Goal: Task Accomplishment & Management: Use online tool/utility

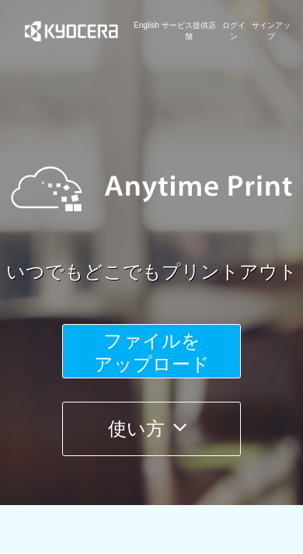
click at [99, 355] on span "ファイルを ​​アップロード" at bounding box center [152, 353] width 116 height 44
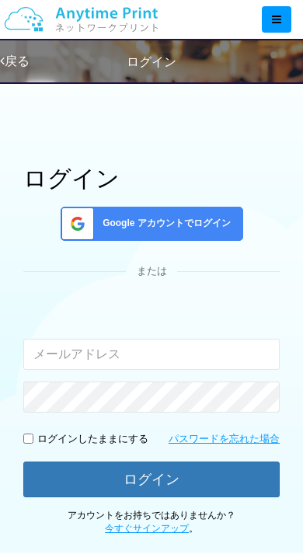
click at [63, 350] on input "email" at bounding box center [151, 354] width 257 height 31
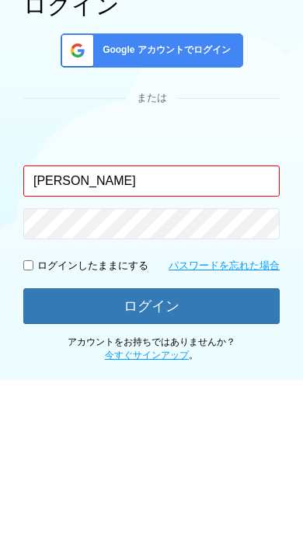
type input "takahashi"
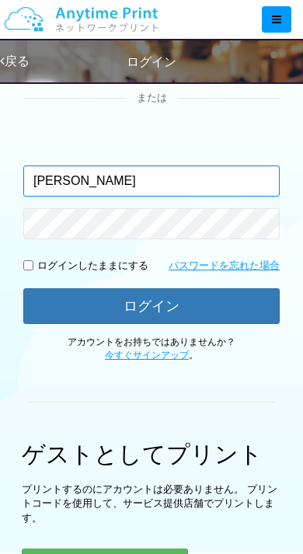
click at [196, 181] on input "takahashi" at bounding box center [151, 181] width 257 height 31
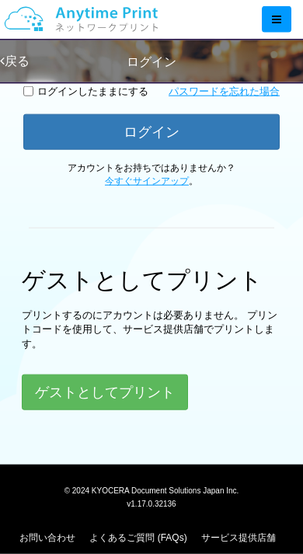
click at [140, 390] on button "ゲストとしてプリント" at bounding box center [105, 393] width 166 height 36
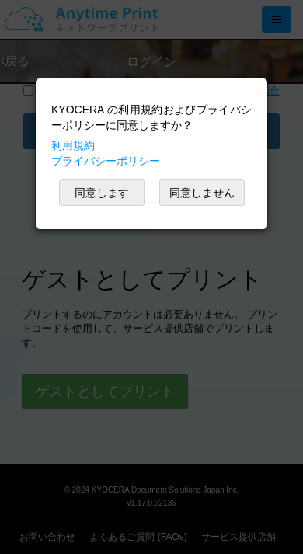
click at [111, 188] on button "同意します" at bounding box center [102, 193] width 86 height 26
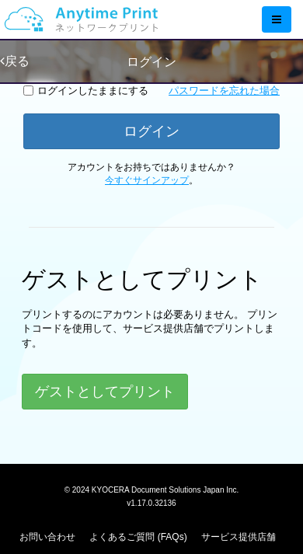
scroll to position [54, 0]
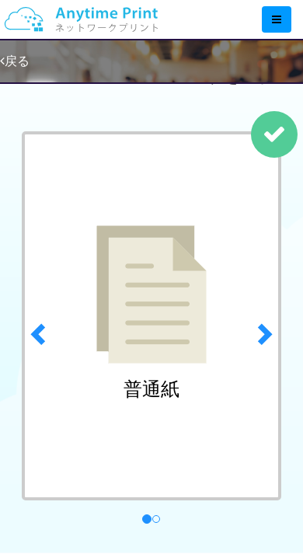
click at [268, 338] on span at bounding box center [263, 333] width 23 height 23
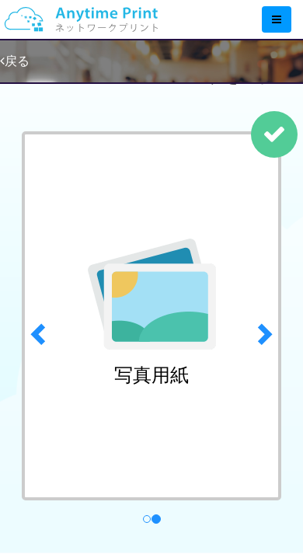
click at [45, 331] on span at bounding box center [39, 333] width 23 height 23
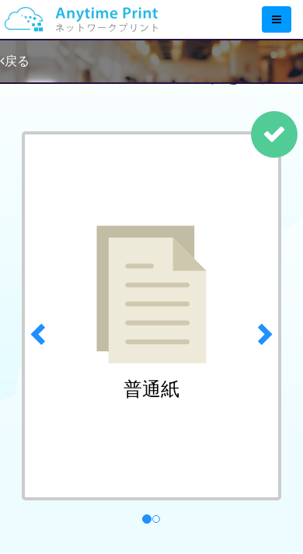
click at [180, 355] on img at bounding box center [151, 295] width 110 height 138
click at [166, 414] on div "普通紙" at bounding box center [151, 315] width 259 height 369
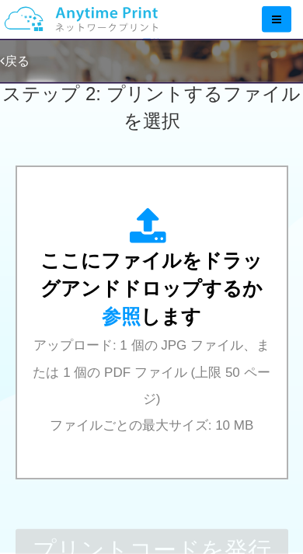
scroll to position [533, 0]
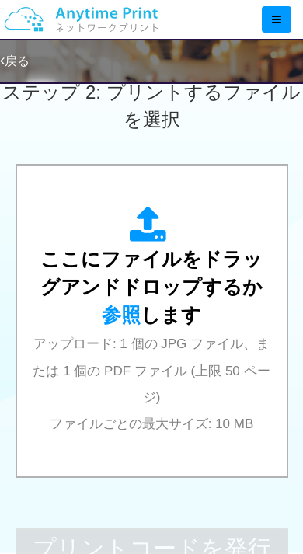
click at [141, 304] on span "参照" at bounding box center [121, 315] width 39 height 22
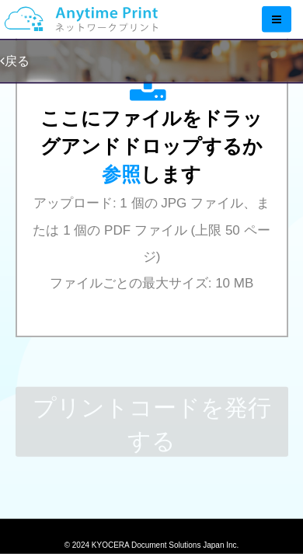
scroll to position [675, 0]
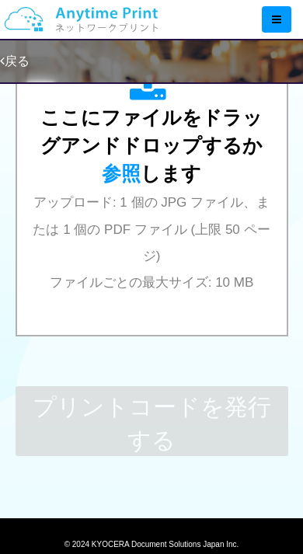
click at [212, 254] on div "ここにファイルをドラッグアンドドロップするか 参照 します アップロード: 1 個の JPG ファイル、または 1 個の PDF ファイル (上限 50 ペー…" at bounding box center [152, 180] width 239 height 230
click at [141, 163] on span "参照" at bounding box center [121, 174] width 39 height 22
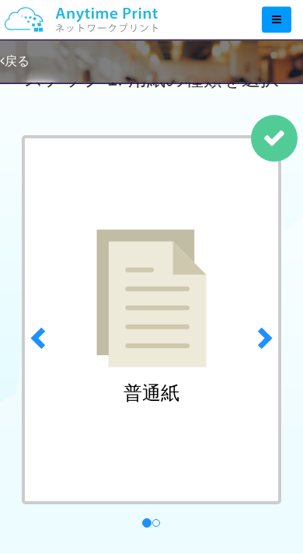
scroll to position [0, 0]
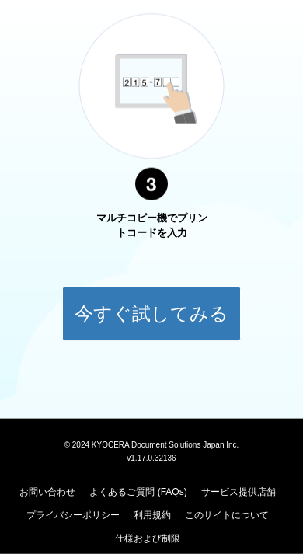
scroll to position [1134, 0]
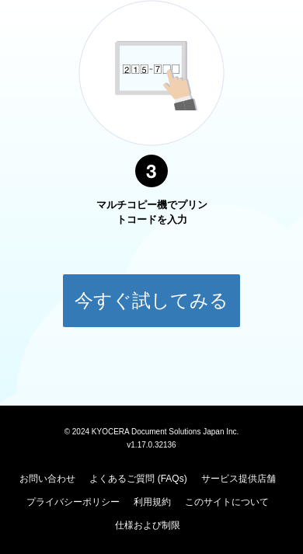
click at [199, 298] on button "今すぐ試してみる" at bounding box center [151, 301] width 179 height 54
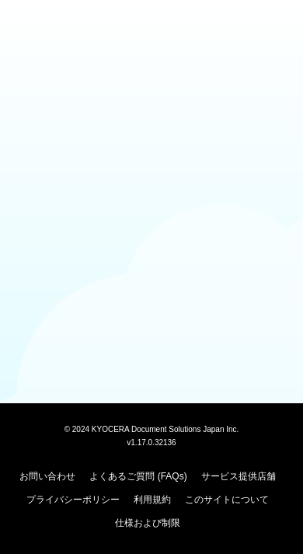
scroll to position [54, 0]
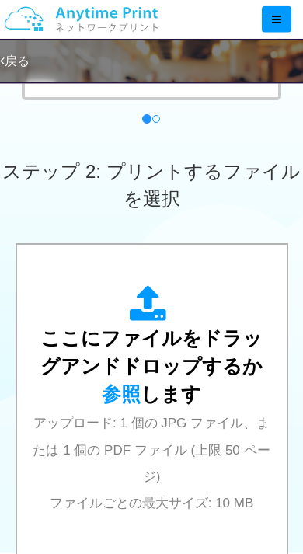
scroll to position [455, 0]
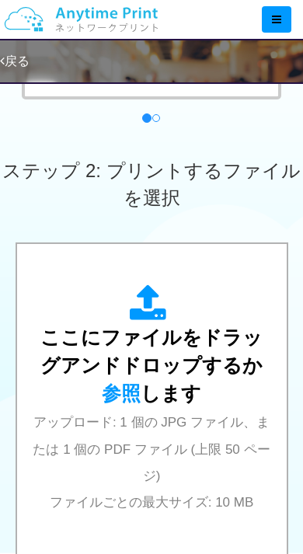
click at [141, 383] on span "参照" at bounding box center [121, 394] width 39 height 22
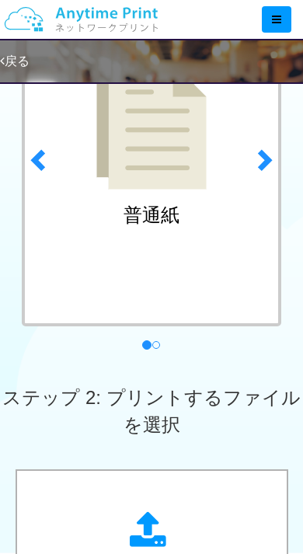
scroll to position [152, 0]
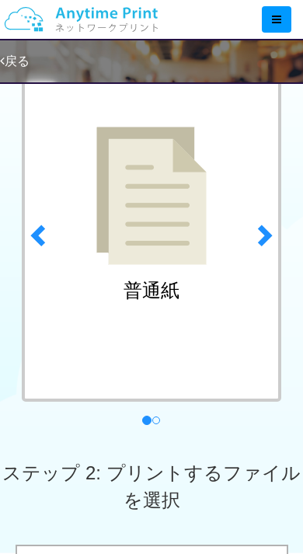
click at [261, 256] on link "next" at bounding box center [267, 231] width 41 height 397
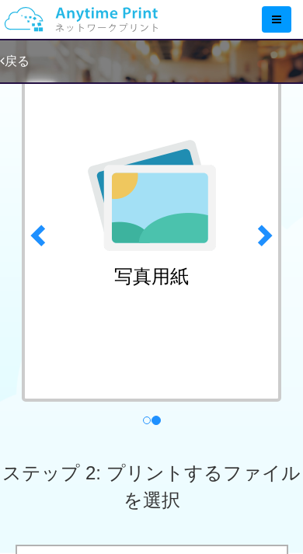
click at [41, 215] on link "previous" at bounding box center [36, 231] width 41 height 397
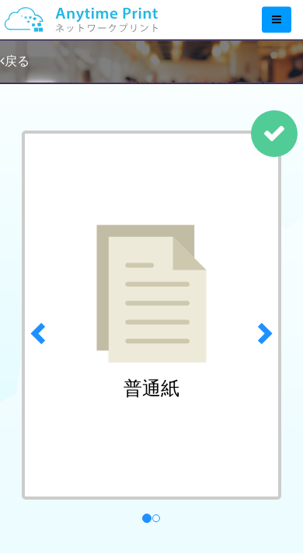
scroll to position [0, 0]
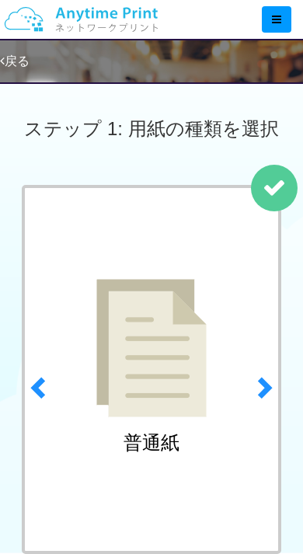
click at [166, 373] on img at bounding box center [151, 348] width 110 height 138
click at [166, 344] on img at bounding box center [151, 348] width 110 height 138
click at [174, 302] on img at bounding box center [151, 348] width 110 height 138
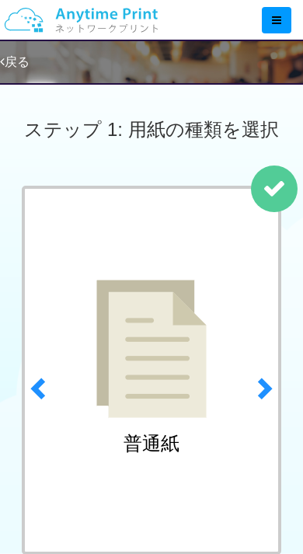
click at [267, 380] on span at bounding box center [263, 387] width 23 height 23
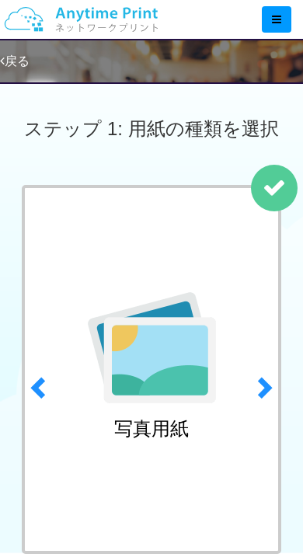
click at [31, 380] on span at bounding box center [39, 387] width 23 height 23
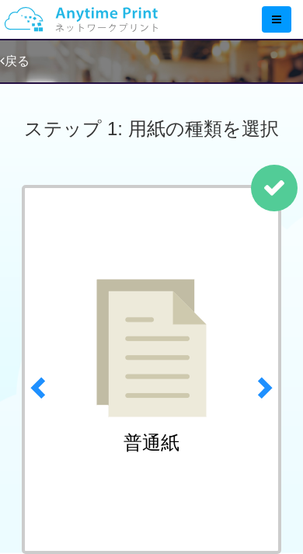
click at [151, 365] on img at bounding box center [151, 348] width 110 height 138
click at [162, 369] on img at bounding box center [151, 348] width 110 height 138
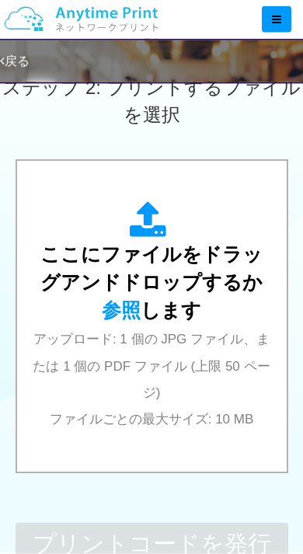
scroll to position [539, 0]
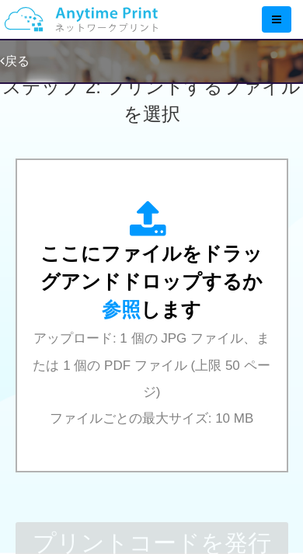
click at [141, 299] on span "参照" at bounding box center [121, 310] width 39 height 22
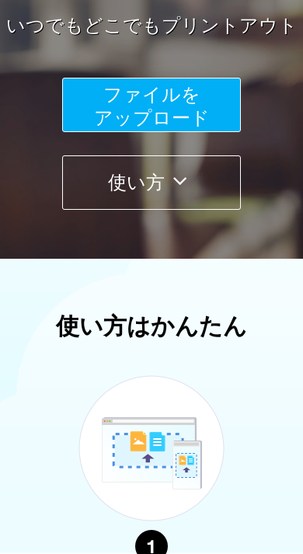
scroll to position [244, 0]
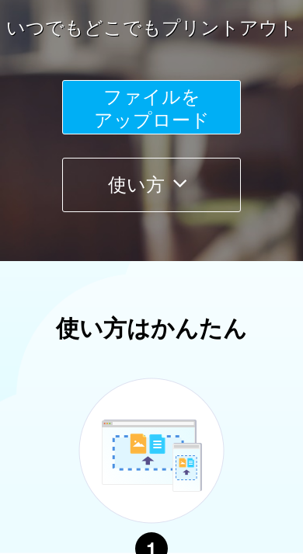
click at [178, 98] on span "ファイルを ​​アップロード" at bounding box center [152, 108] width 116 height 44
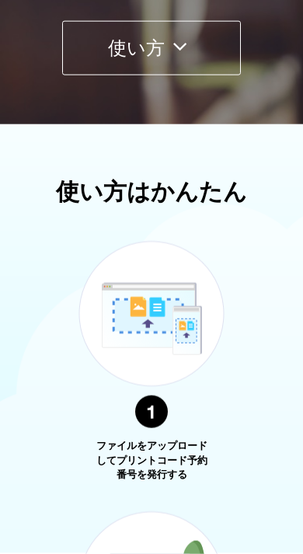
scroll to position [495, 0]
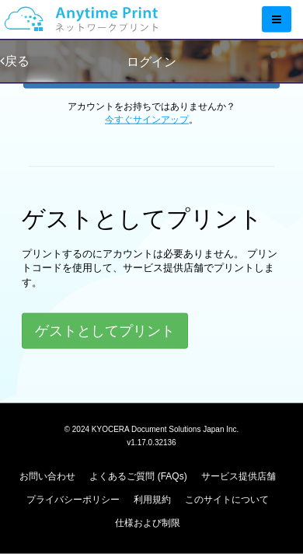
scroll to position [54, 0]
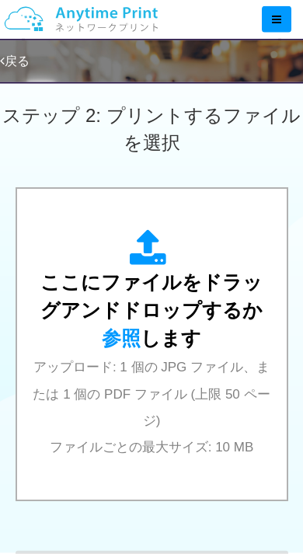
scroll to position [511, 0]
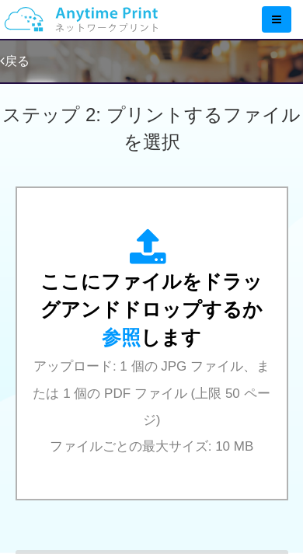
click at [141, 327] on span "参照" at bounding box center [121, 338] width 39 height 22
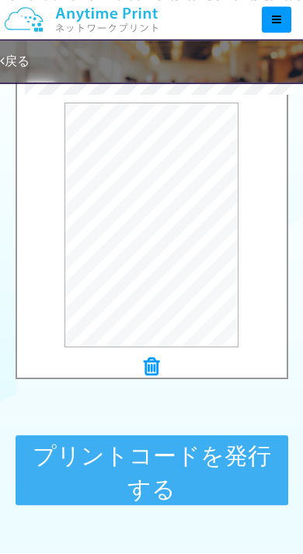
click at [0, 0] on button "プレビュー" at bounding box center [0, 0] width 0 height 0
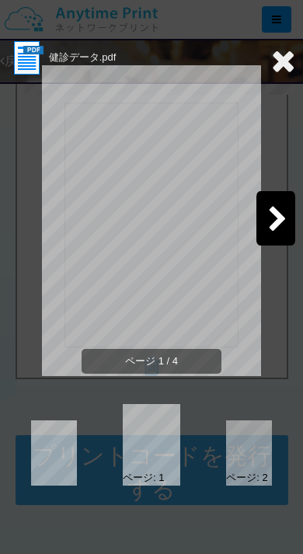
click at [276, 216] on icon at bounding box center [277, 220] width 19 height 27
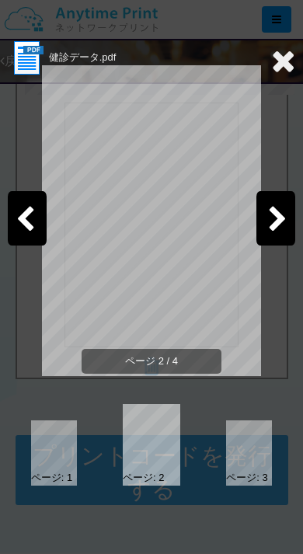
click at [275, 222] on icon at bounding box center [277, 220] width 19 height 27
click at [284, 58] on icon at bounding box center [283, 60] width 24 height 31
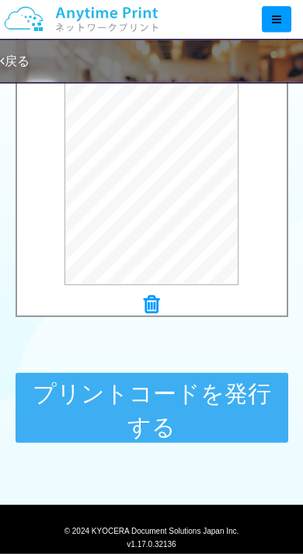
scroll to position [789, 0]
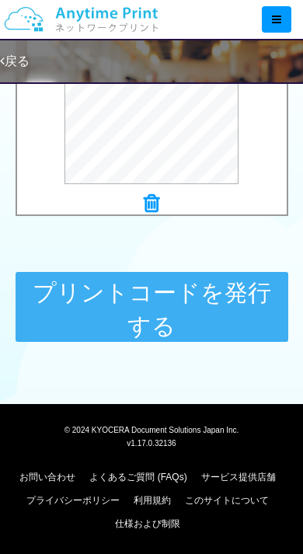
click at [214, 304] on button "プリントコードを発行する" at bounding box center [152, 307] width 273 height 70
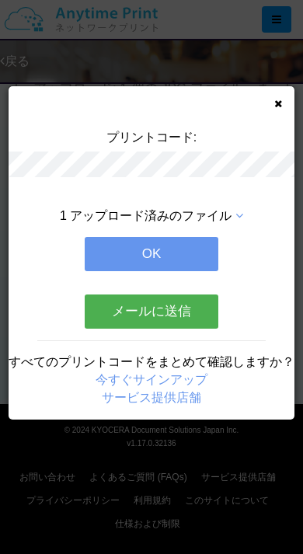
scroll to position [0, 0]
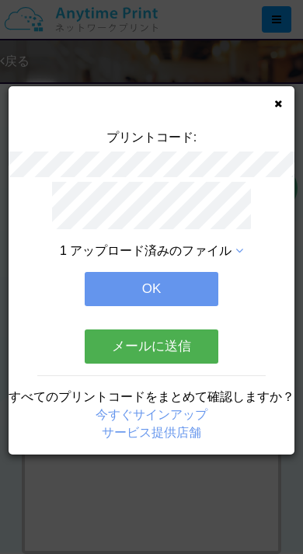
click at [236, 254] on icon at bounding box center [240, 251] width 8 height 12
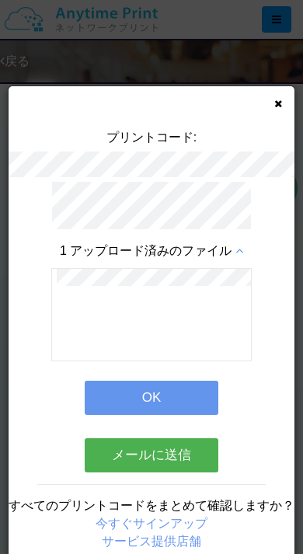
click at [243, 245] on icon at bounding box center [240, 251] width 8 height 12
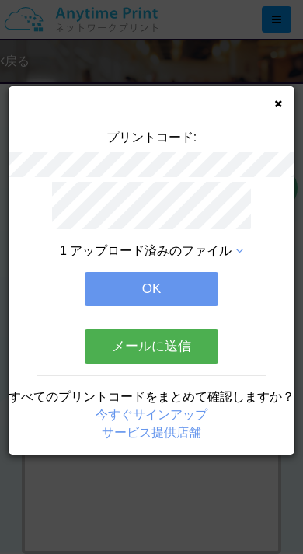
click at [180, 292] on button "OK" at bounding box center [152, 289] width 134 height 34
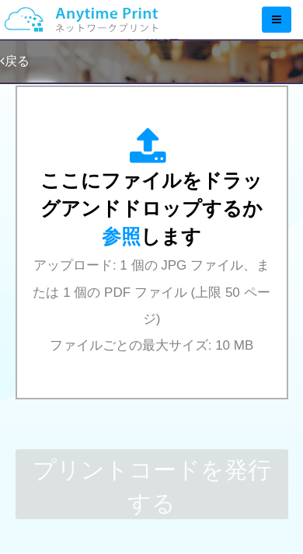
scroll to position [612, 0]
click at [141, 226] on span "参照" at bounding box center [121, 237] width 39 height 22
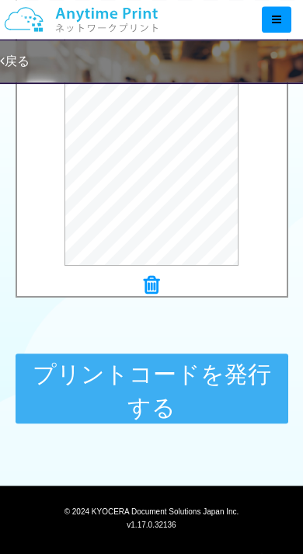
scroll to position [789, 0]
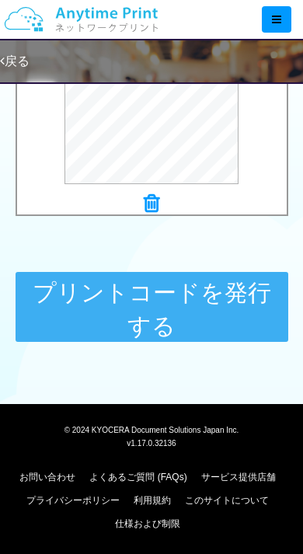
click at [181, 322] on button "プリントコードを発行する" at bounding box center [152, 307] width 273 height 70
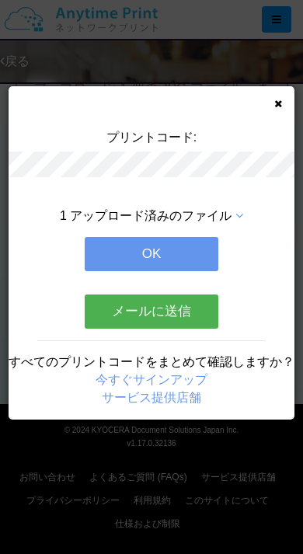
scroll to position [0, 0]
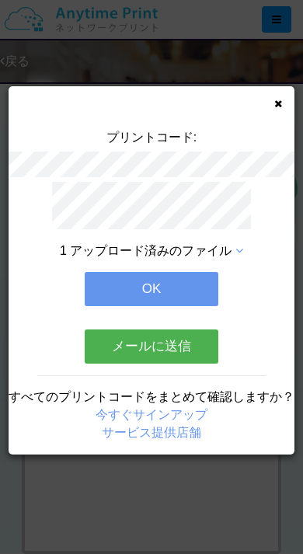
click at [280, 99] on icon at bounding box center [279, 104] width 8 height 10
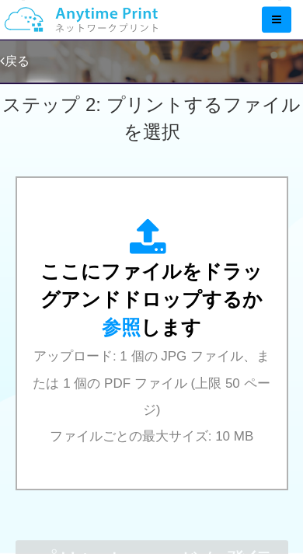
scroll to position [520, 0]
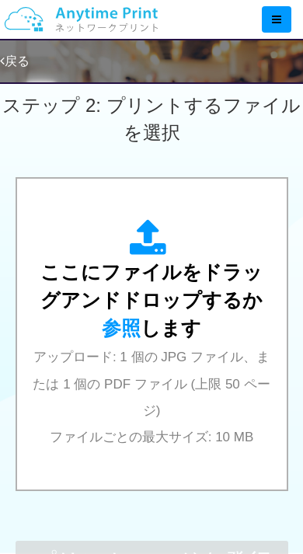
click at [141, 317] on span "参照" at bounding box center [121, 328] width 39 height 22
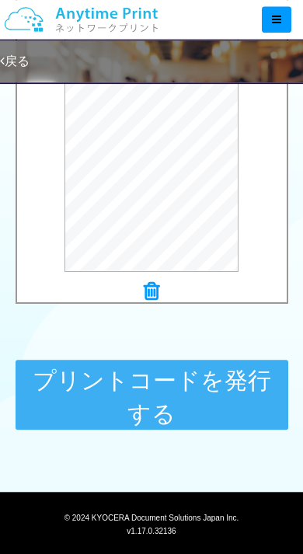
scroll to position [789, 0]
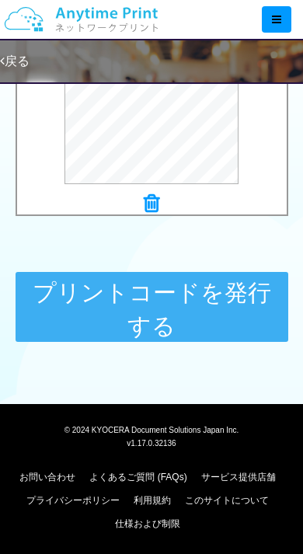
click at [170, 299] on button "プリントコードを発行する" at bounding box center [152, 307] width 273 height 70
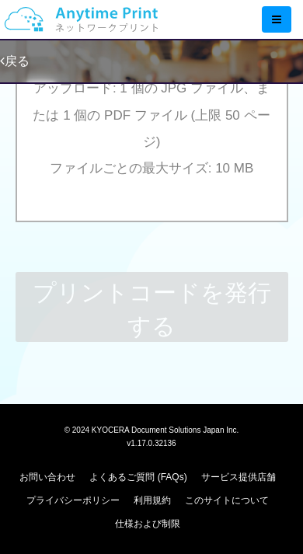
scroll to position [0, 0]
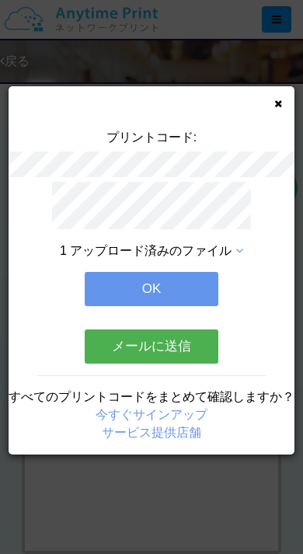
click at [276, 106] on icon at bounding box center [279, 104] width 8 height 10
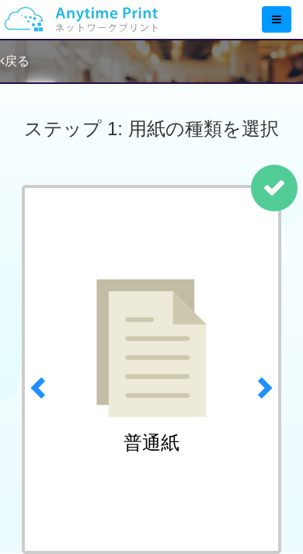
click at [184, 397] on img at bounding box center [151, 348] width 110 height 138
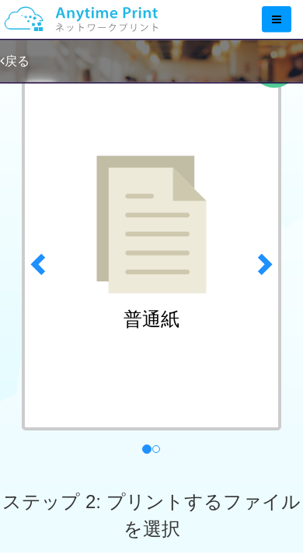
click at [265, 257] on span at bounding box center [263, 263] width 23 height 23
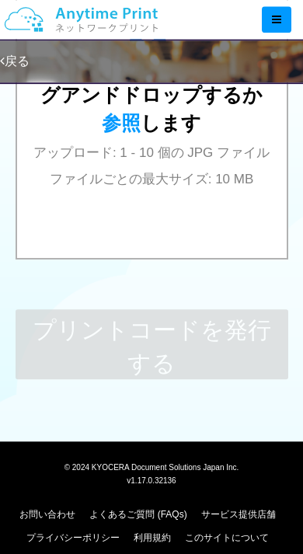
scroll to position [668, 0]
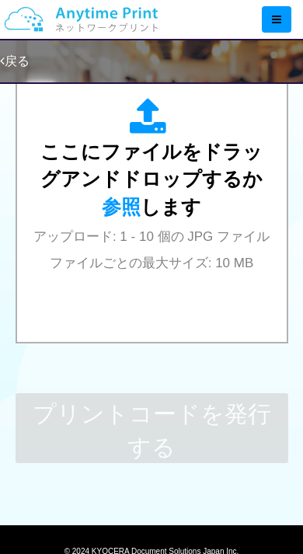
click at [141, 196] on span "参照" at bounding box center [121, 207] width 39 height 22
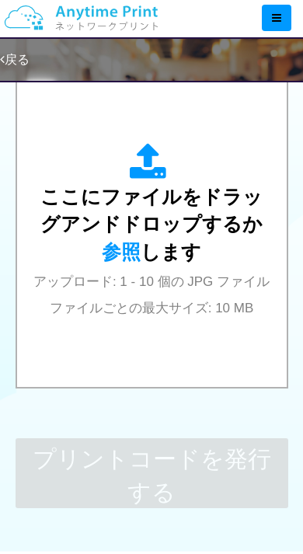
scroll to position [623, 0]
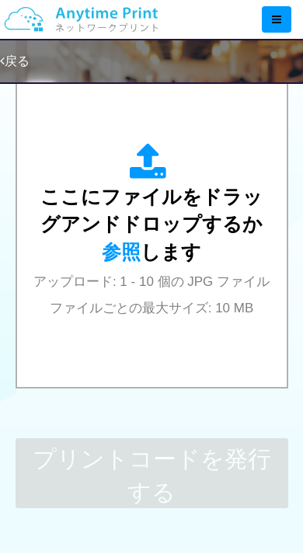
click at [141, 241] on span "参照" at bounding box center [121, 252] width 39 height 22
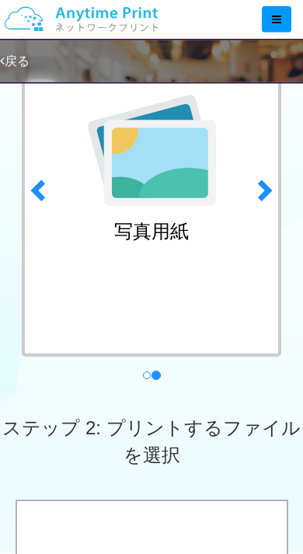
scroll to position [0, 0]
